Goal: Transaction & Acquisition: Purchase product/service

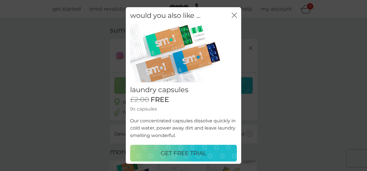
click at [181, 150] on p "GET FREE TRIAL" at bounding box center [184, 153] width 46 height 9
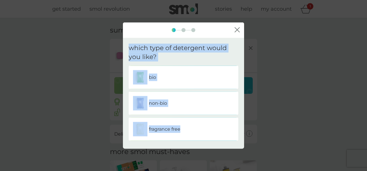
drag, startPoint x: 181, startPoint y: 150, endPoint x: 209, endPoint y: 130, distance: 33.7
click at [209, 130] on div "close which type of detergent would you like? bio non-bio fragrance free" at bounding box center [183, 85] width 367 height 171
drag, startPoint x: 209, startPoint y: 130, endPoint x: 186, endPoint y: 123, distance: 23.7
click at [186, 123] on div "fragrance free" at bounding box center [183, 129] width 101 height 14
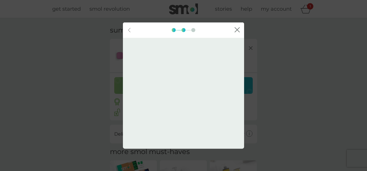
click at [302, 110] on div "back close which type of detergent would you like? bio non-bio fragrance free" at bounding box center [183, 85] width 367 height 171
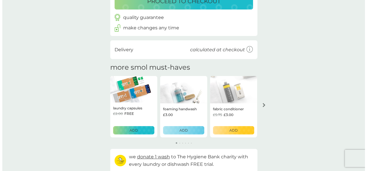
scroll to position [85, 0]
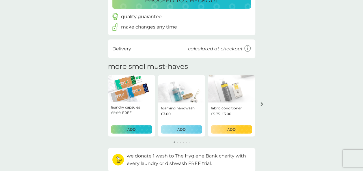
click at [261, 101] on button "arrow right" at bounding box center [262, 104] width 10 height 10
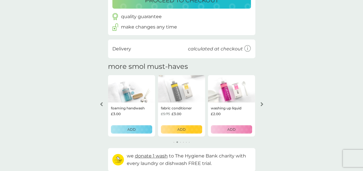
drag, startPoint x: 261, startPoint y: 101, endPoint x: 304, endPoint y: 29, distance: 83.2
click at [304, 29] on div "your basket summary dishwasher tablets trial pack every 1 week @ £6.50 £2.00 FR…" at bounding box center [181, 56] width 363 height 247
click at [261, 104] on icon "arrow right" at bounding box center [261, 104] width 3 height 4
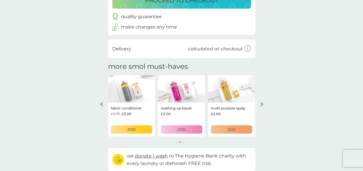
click at [262, 104] on icon "arrow right" at bounding box center [261, 104] width 3 height 4
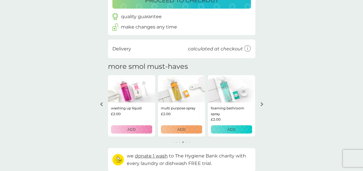
click at [260, 107] on button "arrow right" at bounding box center [262, 104] width 10 height 10
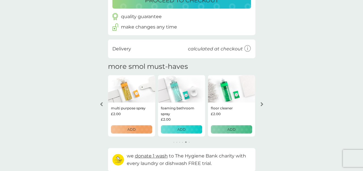
click at [260, 107] on button "arrow right" at bounding box center [262, 104] width 10 height 10
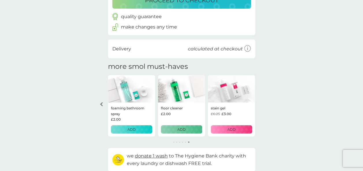
click at [259, 104] on div "your basket summary dishwasher tablets trial pack every 1 week @ £6.50 £2.00 FR…" at bounding box center [181, 56] width 363 height 247
click at [101, 106] on icon "arrow left" at bounding box center [101, 104] width 3 height 4
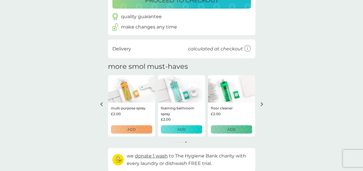
click at [101, 106] on icon "arrow left" at bounding box center [101, 104] width 3 height 4
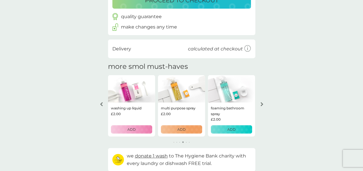
click at [102, 107] on button "arrow left" at bounding box center [101, 104] width 10 height 10
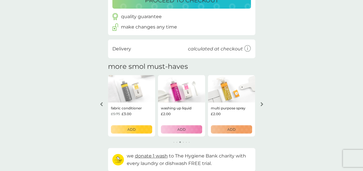
click at [102, 103] on icon "arrow left" at bounding box center [101, 104] width 3 height 4
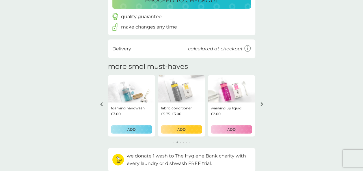
click at [103, 103] on div "arrow left" at bounding box center [101, 104] width 5 height 4
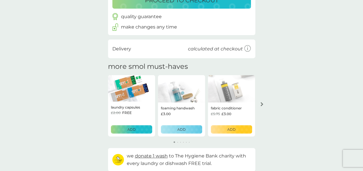
click at [104, 103] on div "your basket summary dishwasher tablets trial pack every 1 week @ £6.50 £2.00 FR…" at bounding box center [182, 56] width 156 height 231
click at [134, 129] on p "ADD" at bounding box center [131, 129] width 8 height 5
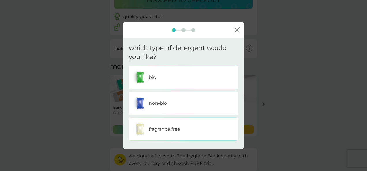
click at [185, 129] on div "fragrance free" at bounding box center [183, 129] width 101 height 14
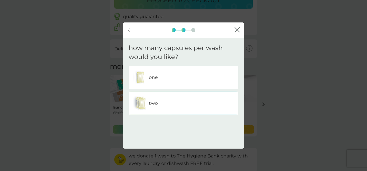
click at [183, 107] on div "two" at bounding box center [183, 103] width 101 height 14
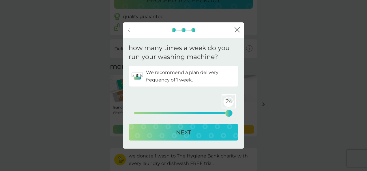
drag, startPoint x: 134, startPoint y: 113, endPoint x: 230, endPoint y: 114, distance: 95.8
click at [230, 114] on div "24" at bounding box center [229, 113] width 2 height 2
drag, startPoint x: 230, startPoint y: 114, endPoint x: 237, endPoint y: 115, distance: 6.4
click at [237, 115] on div "We recommend a plan delivery frequency of 1 week. 25 0 12.5 25" at bounding box center [184, 91] width 110 height 51
click at [224, 131] on div "NEXT" at bounding box center [183, 132] width 98 height 9
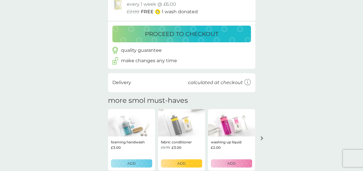
scroll to position [0, 0]
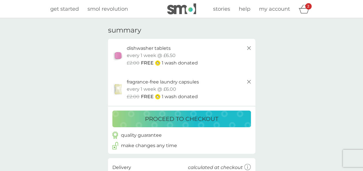
click at [228, 115] on div "proceed to checkout" at bounding box center [181, 119] width 127 height 9
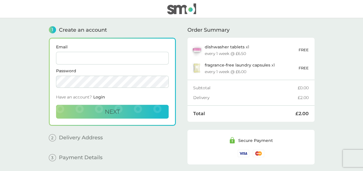
type input "[EMAIL_ADDRESS][DOMAIN_NAME]"
click at [124, 112] on button "Next" at bounding box center [112, 112] width 113 height 14
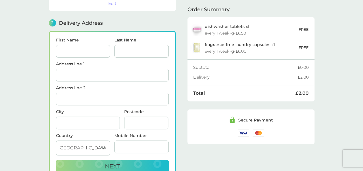
scroll to position [70, 0]
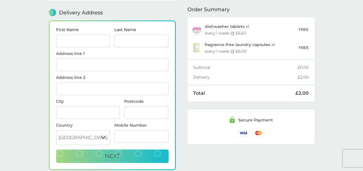
click at [96, 132] on select "[GEOGRAPHIC_DATA] [GEOGRAPHIC_DATA] [GEOGRAPHIC_DATA] [GEOGRAPHIC_DATA]" at bounding box center [83, 137] width 54 height 15
